Goal: Task Accomplishment & Management: Manage account settings

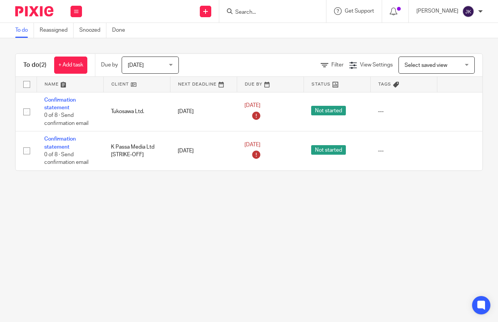
click at [150, 63] on span "Today" at bounding box center [148, 65] width 40 height 16
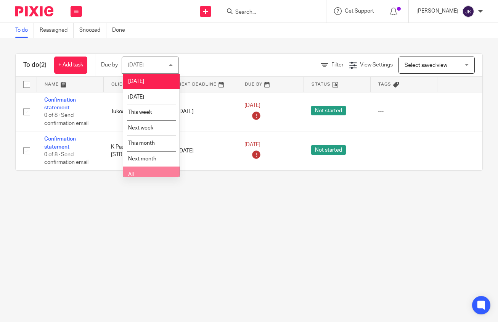
click at [146, 168] on li "All" at bounding box center [151, 174] width 56 height 16
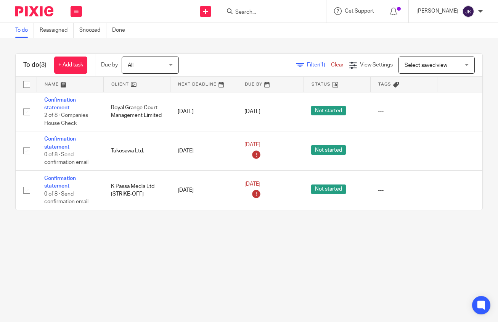
click at [233, 17] on div at bounding box center [272, 11] width 107 height 23
click at [236, 13] on input "Search" at bounding box center [269, 12] width 69 height 7
click at [480, 17] on div "[PERSON_NAME]" at bounding box center [450, 11] width 66 height 12
click at [451, 56] on li "Logout" at bounding box center [453, 53] width 50 height 11
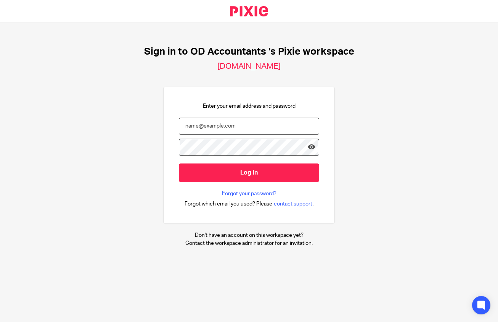
click at [216, 129] on input "email" at bounding box center [249, 125] width 140 height 17
click at [240, 126] on input "email" at bounding box center [249, 125] width 140 height 17
type input "[PERSON_NAME][EMAIL_ADDRESS][DOMAIN_NAME]"
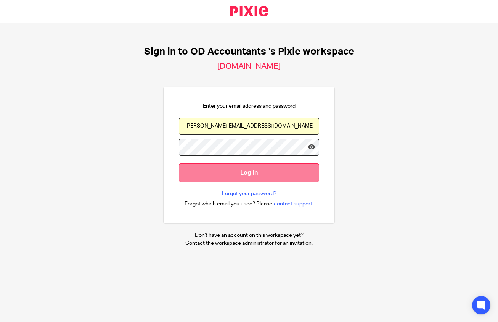
click at [246, 171] on input "Log in" at bounding box center [249, 172] width 140 height 19
